Goal: Task Accomplishment & Management: Complete application form

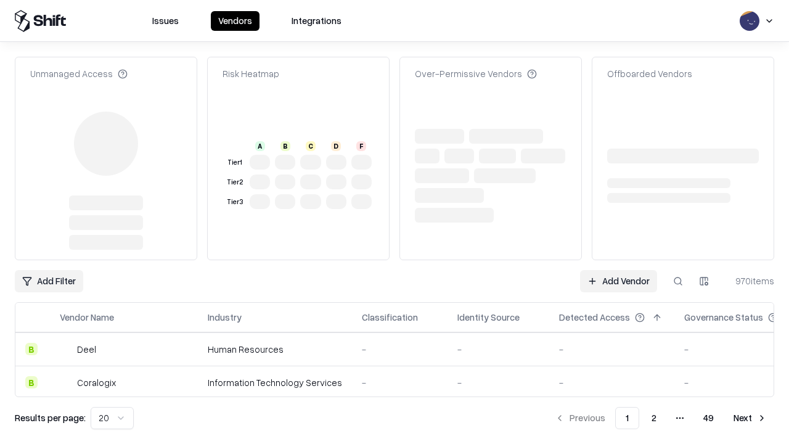
click at [618, 270] on link "Add Vendor" at bounding box center [618, 281] width 77 height 22
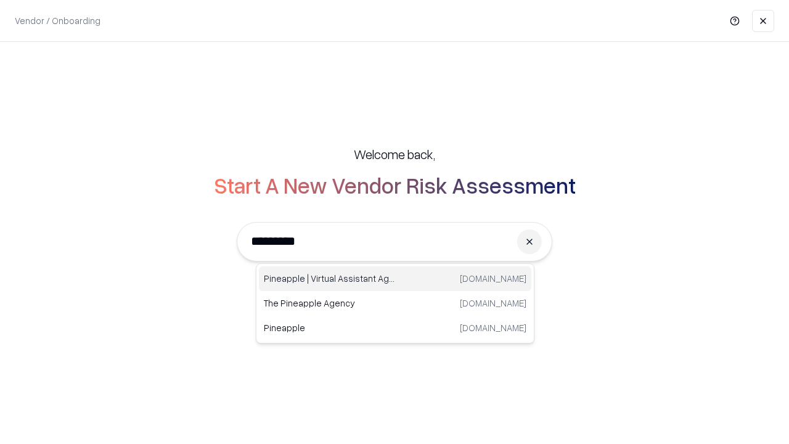
click at [395, 279] on div "Pineapple | Virtual Assistant Agency [DOMAIN_NAME]" at bounding box center [395, 278] width 272 height 25
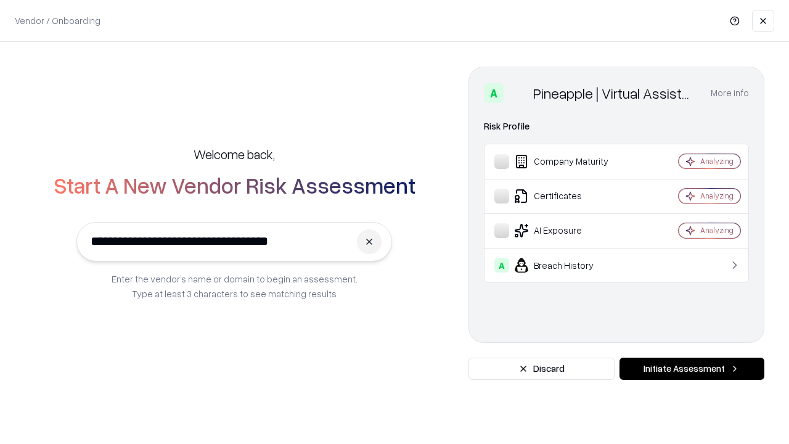
type input "**********"
click at [692, 369] on button "Initiate Assessment" at bounding box center [691, 368] width 145 height 22
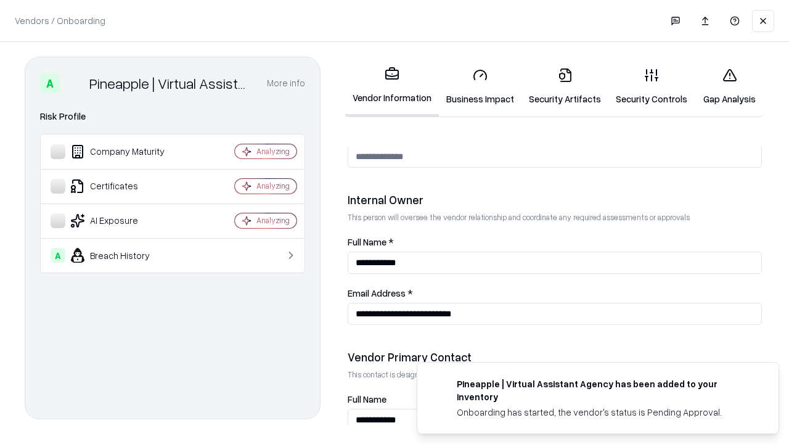
scroll to position [639, 0]
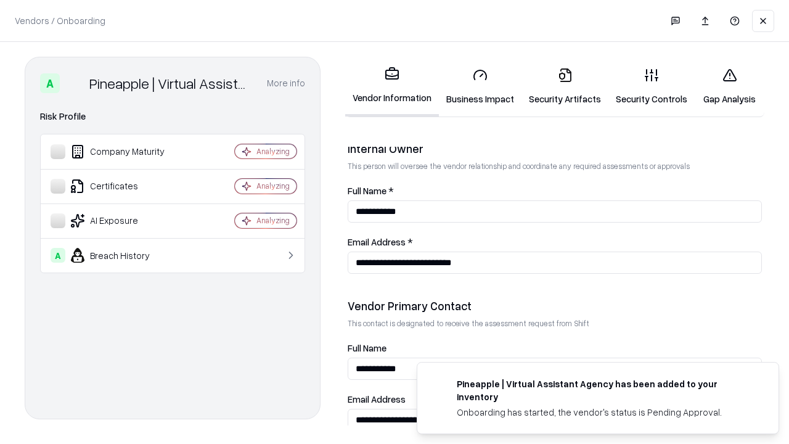
click at [480, 86] on link "Business Impact" at bounding box center [480, 86] width 83 height 57
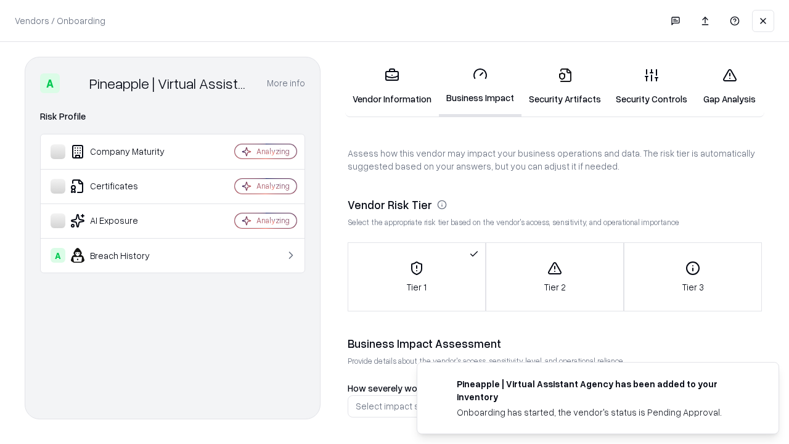
click at [565, 86] on link "Security Artifacts" at bounding box center [564, 86] width 87 height 57
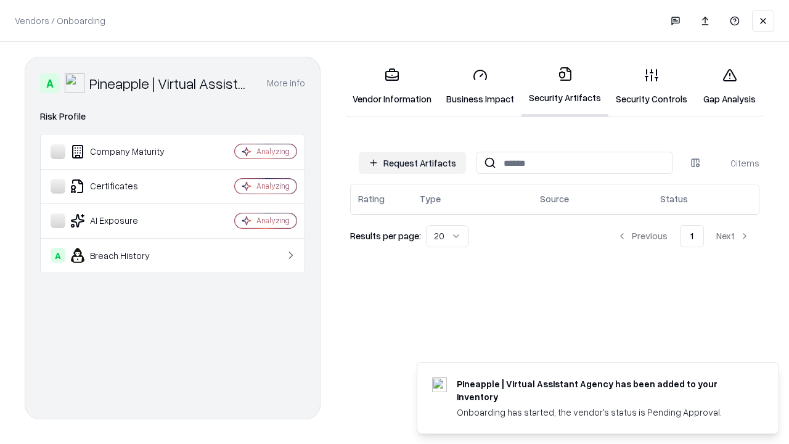
click at [412, 163] on button "Request Artifacts" at bounding box center [412, 163] width 107 height 22
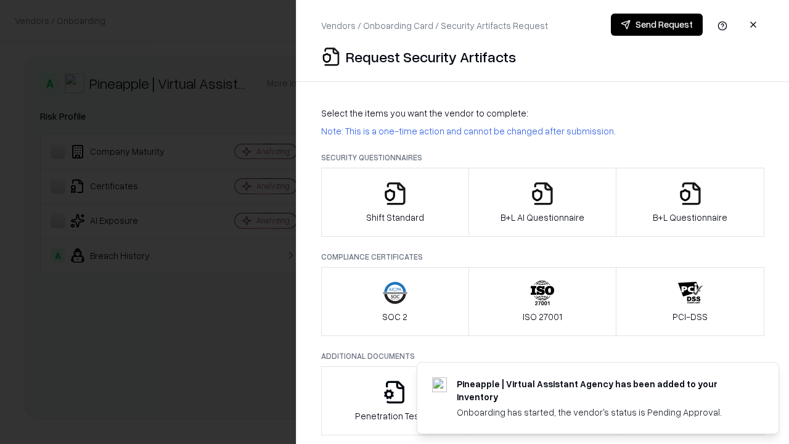
click at [394, 202] on icon "button" at bounding box center [395, 193] width 25 height 25
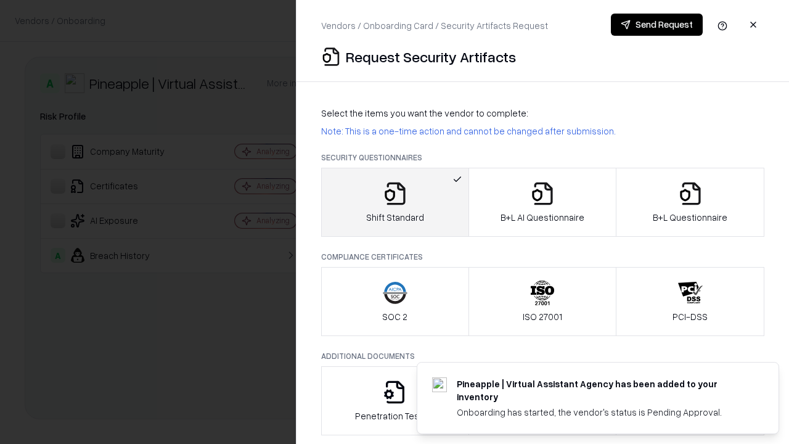
click at [656, 25] on button "Send Request" at bounding box center [657, 25] width 92 height 22
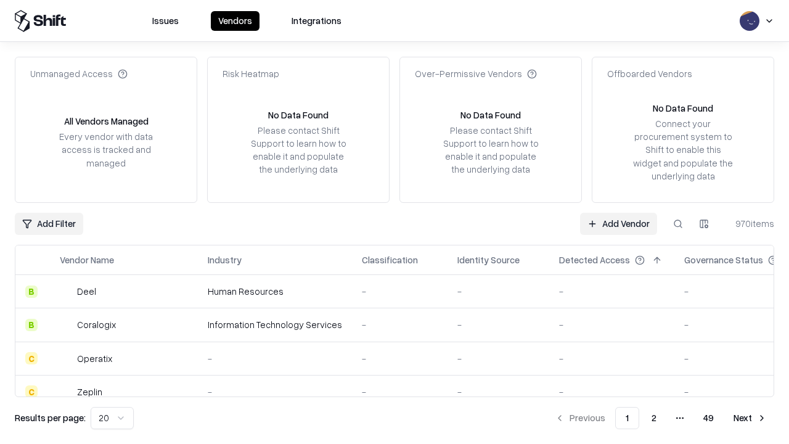
click at [678, 223] on button at bounding box center [678, 224] width 22 height 22
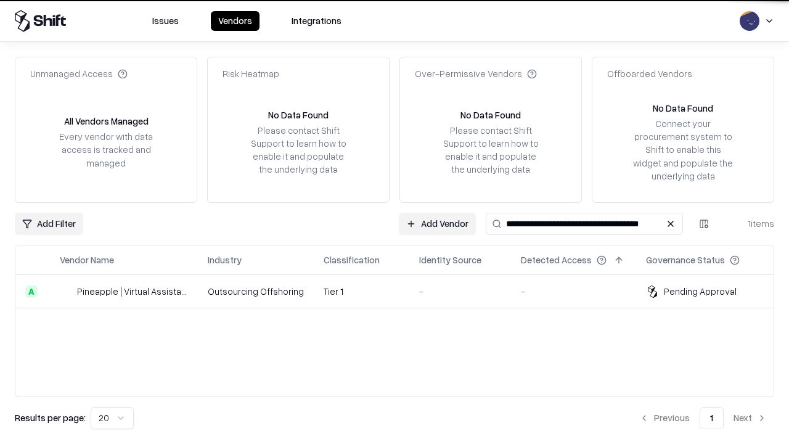
type input "**********"
click at [402, 291] on td "Tier 1" at bounding box center [362, 291] width 96 height 33
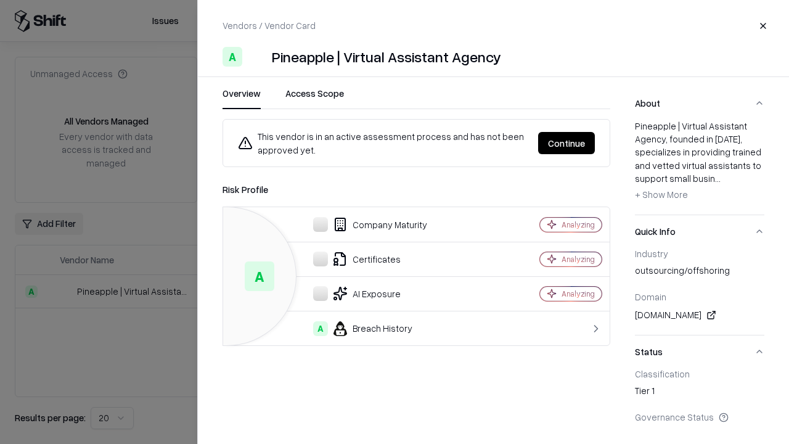
click at [566, 143] on button "Continue" at bounding box center [566, 143] width 57 height 22
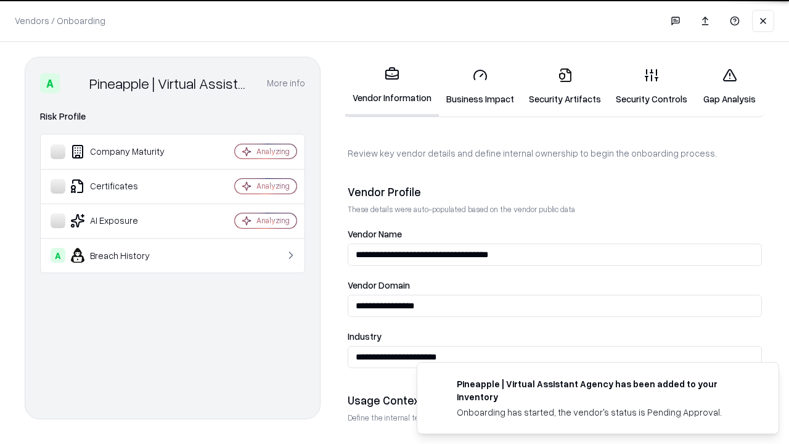
click at [565, 86] on link "Security Artifacts" at bounding box center [564, 86] width 87 height 57
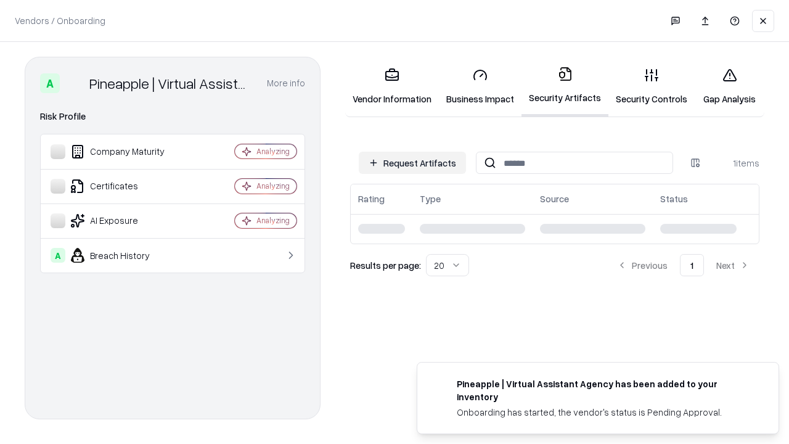
click at [729, 86] on link "Gap Analysis" at bounding box center [730, 86] width 70 height 57
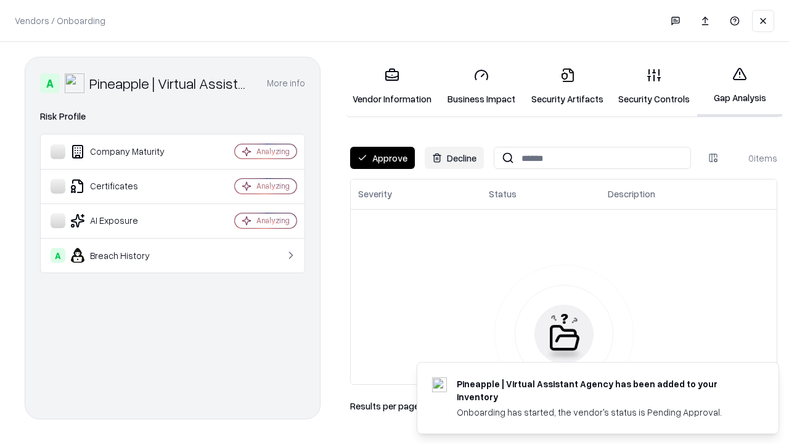
click at [382, 158] on button "Approve" at bounding box center [382, 158] width 65 height 22
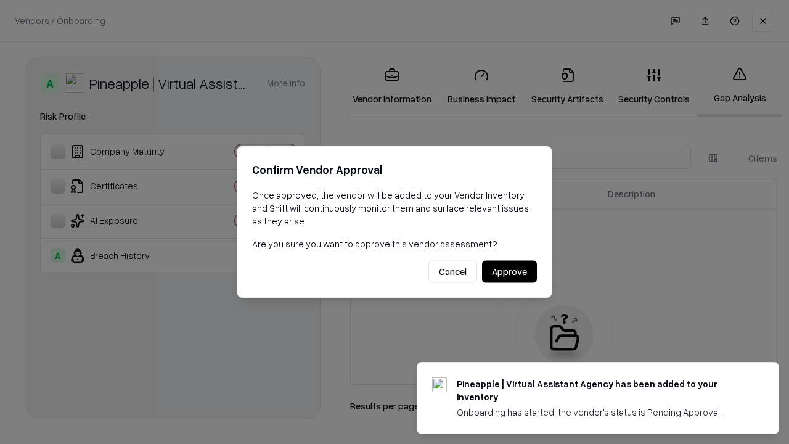
click at [509, 271] on button "Approve" at bounding box center [509, 272] width 55 height 22
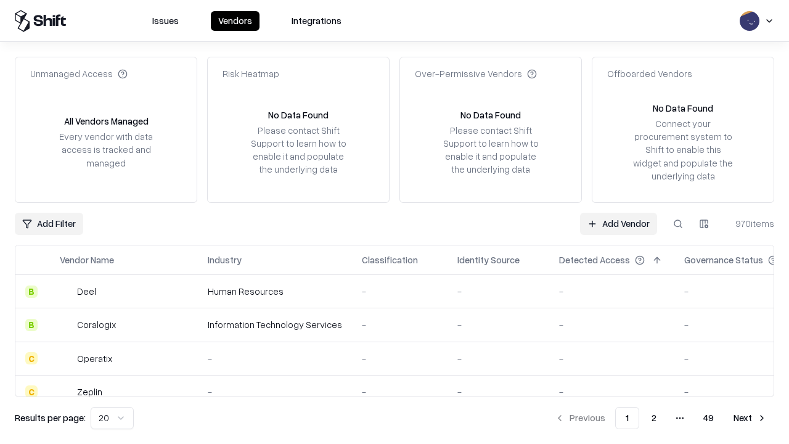
type input "**********"
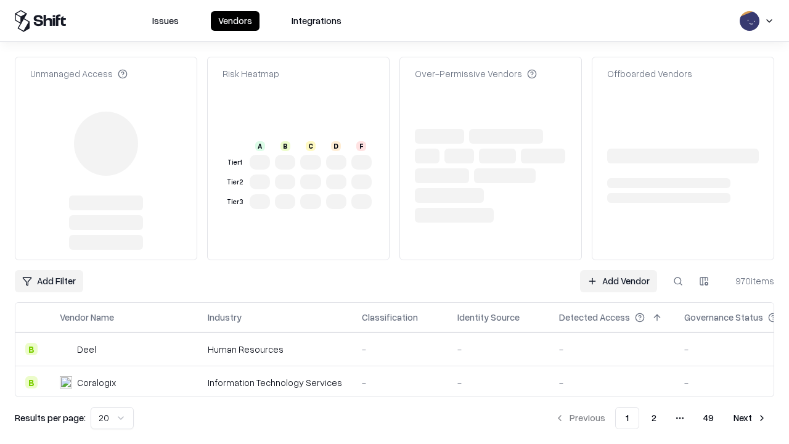
click at [618, 270] on link "Add Vendor" at bounding box center [618, 281] width 77 height 22
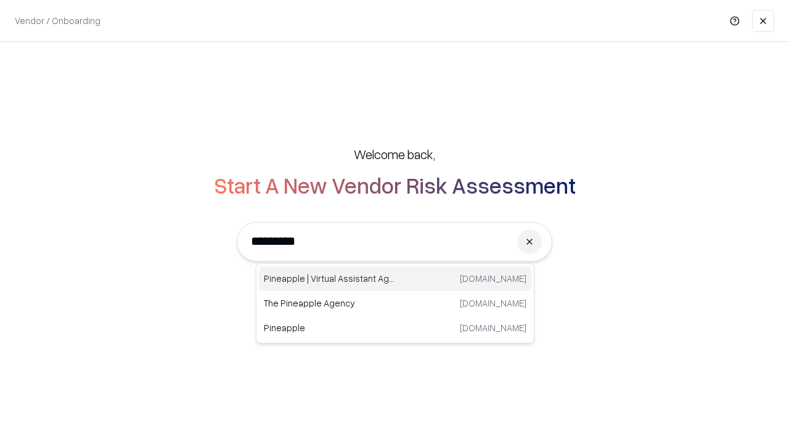
click at [395, 279] on div "Pineapple | Virtual Assistant Agency [DOMAIN_NAME]" at bounding box center [395, 278] width 272 height 25
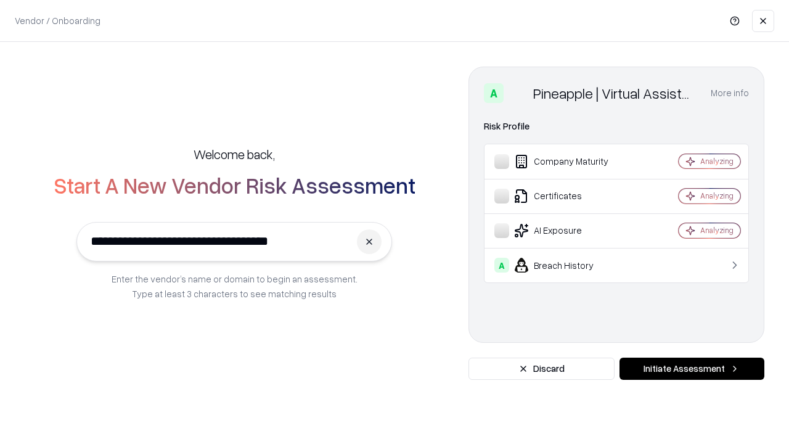
type input "**********"
click at [692, 369] on button "Initiate Assessment" at bounding box center [691, 368] width 145 height 22
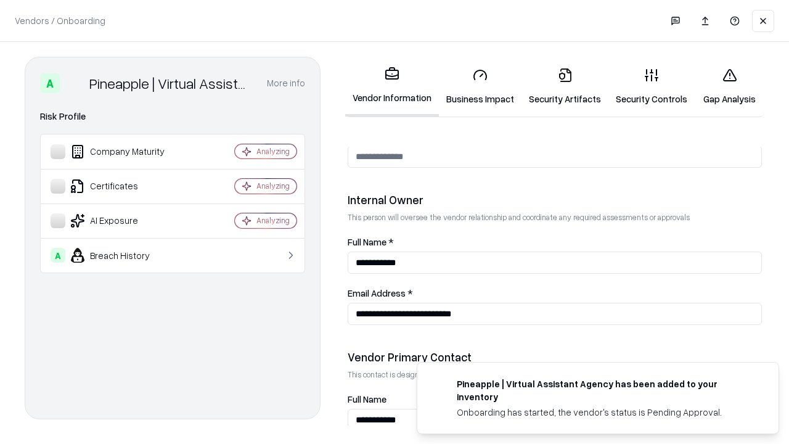
scroll to position [639, 0]
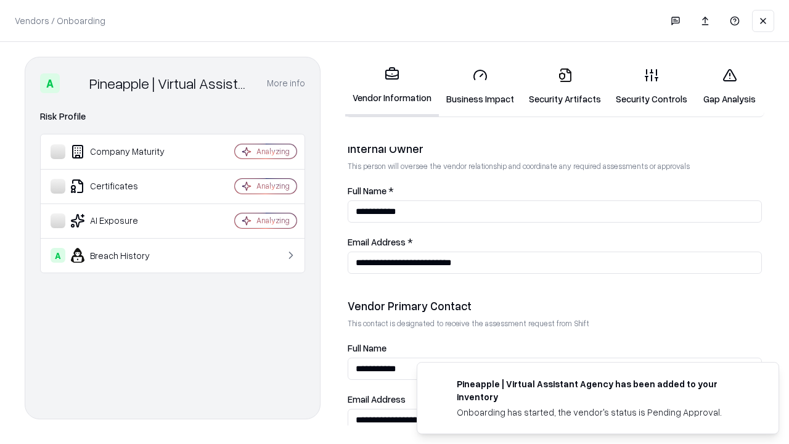
click at [729, 86] on link "Gap Analysis" at bounding box center [730, 86] width 70 height 57
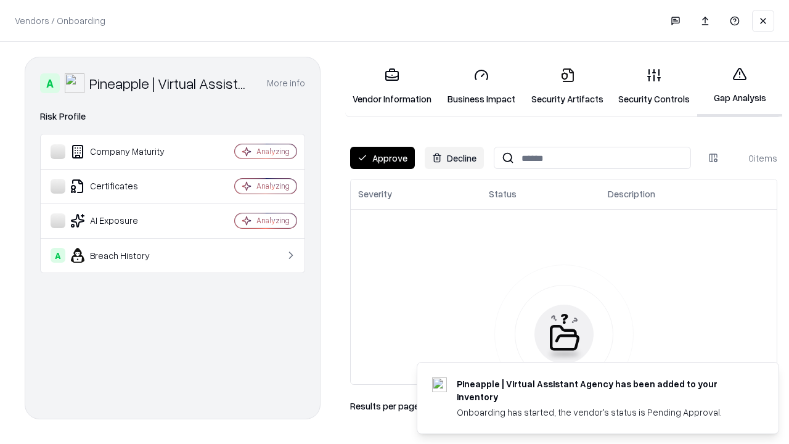
click at [382, 158] on button "Approve" at bounding box center [382, 158] width 65 height 22
